Goal: Book appointment/travel/reservation

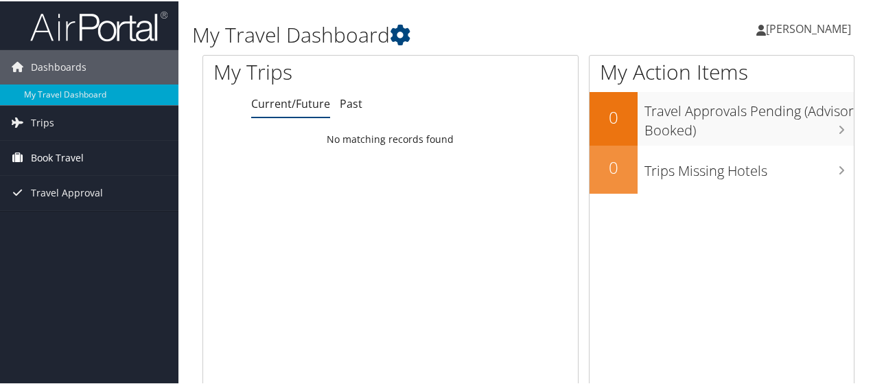
click at [62, 145] on span "Book Travel" at bounding box center [57, 156] width 53 height 34
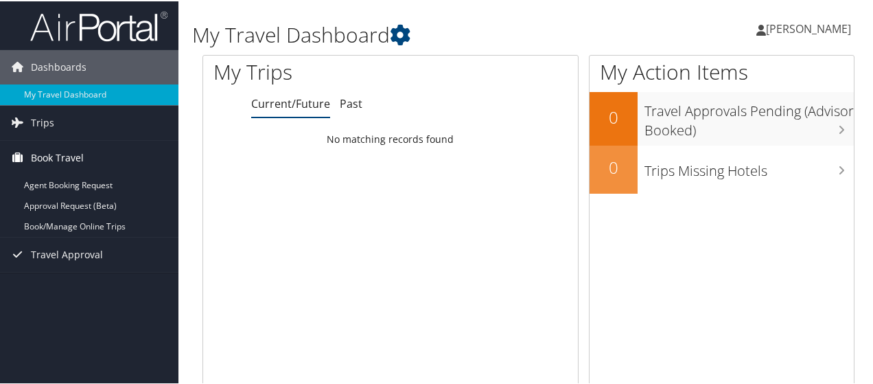
click at [55, 152] on span "Book Travel" at bounding box center [57, 156] width 53 height 34
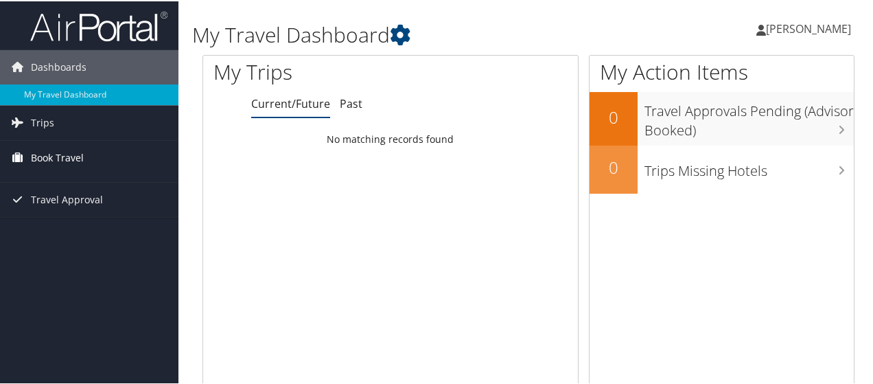
click at [55, 152] on span "Book Travel" at bounding box center [57, 156] width 53 height 34
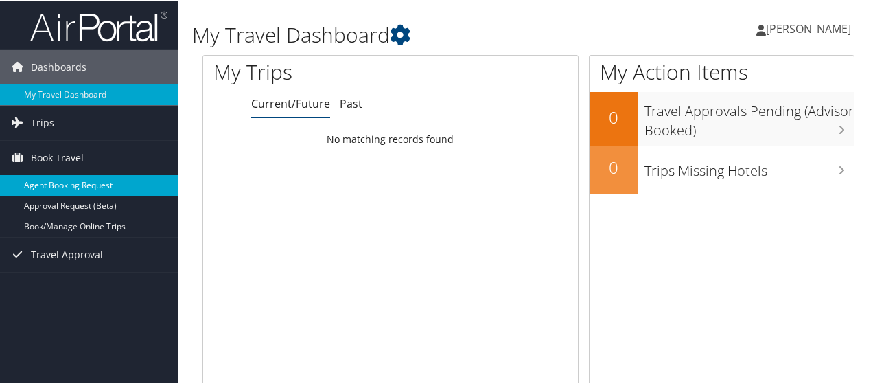
click at [59, 178] on link "Agent Booking Request" at bounding box center [89, 184] width 178 height 21
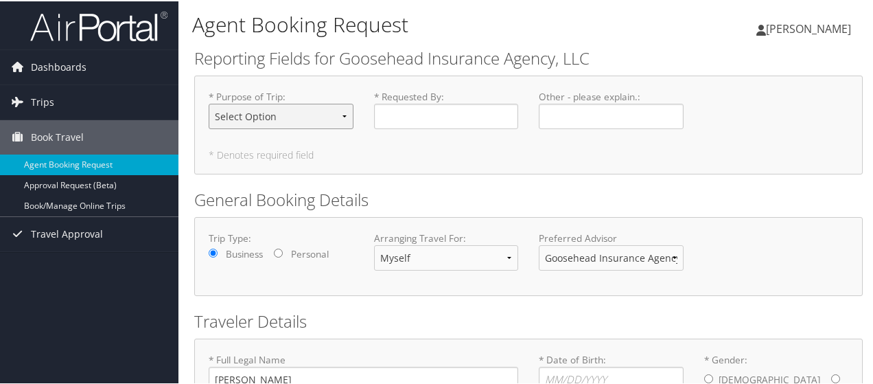
click at [323, 119] on select "Select Option Agency Site Visit - Support Campus Recruiting Visit Carrier Partn…" at bounding box center [281, 114] width 145 height 25
select select "Office Visit - Remote Employee"
click at [209, 102] on select "Select Option Agency Site Visit - Support Campus Recruiting Visit Carrier Partn…" at bounding box center [281, 114] width 145 height 25
click at [421, 112] on input "* Requested By : Required" at bounding box center [446, 114] width 145 height 25
click at [407, 111] on input "* Requested By : Required" at bounding box center [446, 114] width 145 height 25
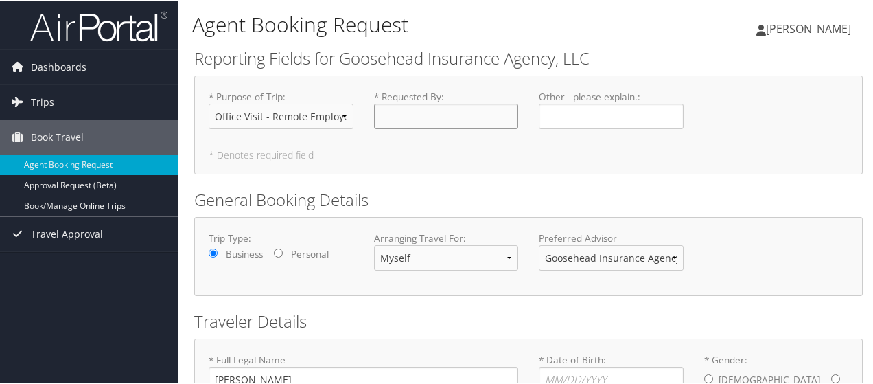
type input "J"
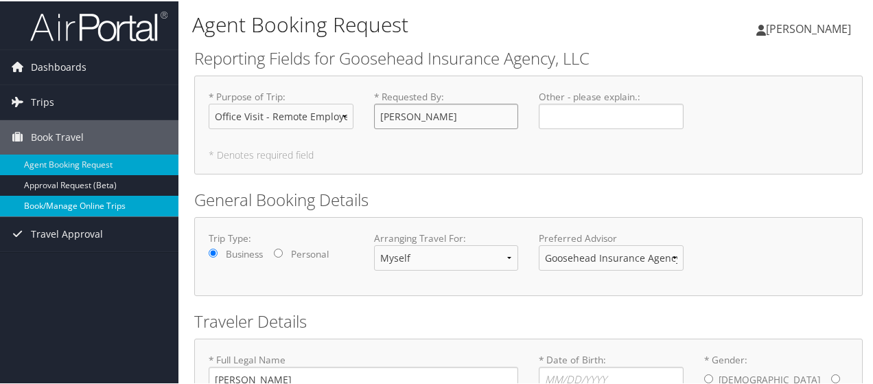
type input "Matt Hunt"
click at [86, 209] on link "Book/Manage Online Trips" at bounding box center [89, 204] width 178 height 21
